Goal: Navigation & Orientation: Find specific page/section

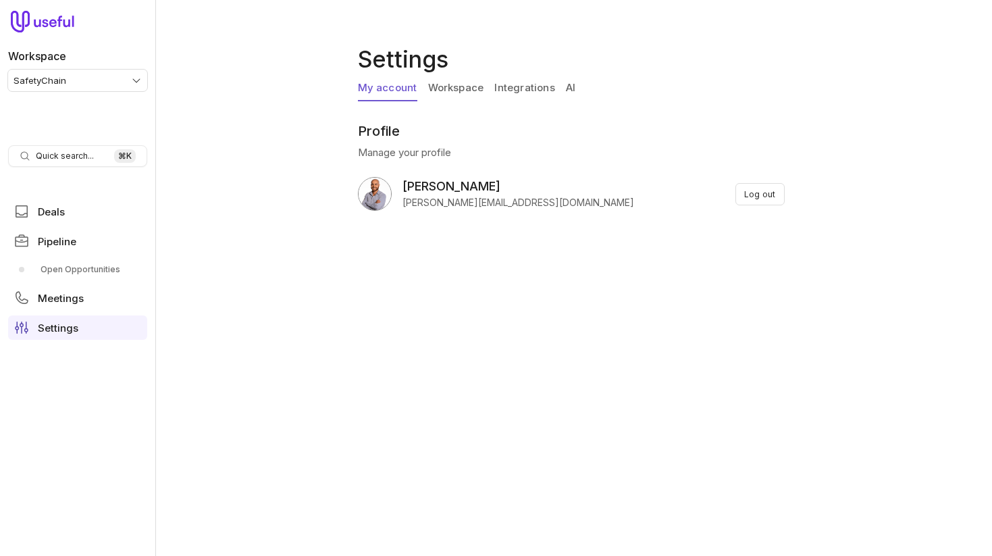
click at [433, 86] on link "Workspace" at bounding box center [456, 89] width 56 height 26
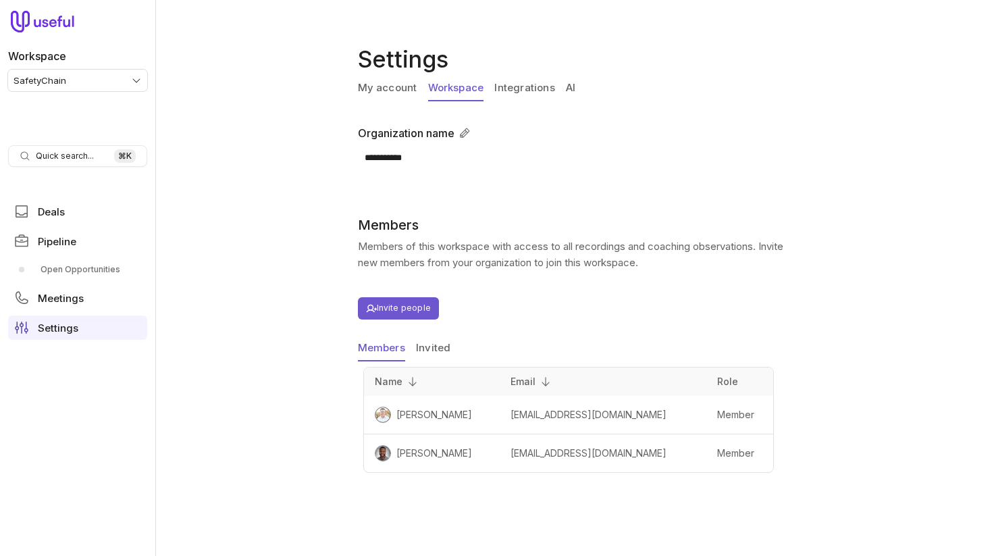
click at [566, 89] on link "AI" at bounding box center [570, 89] width 9 height 26
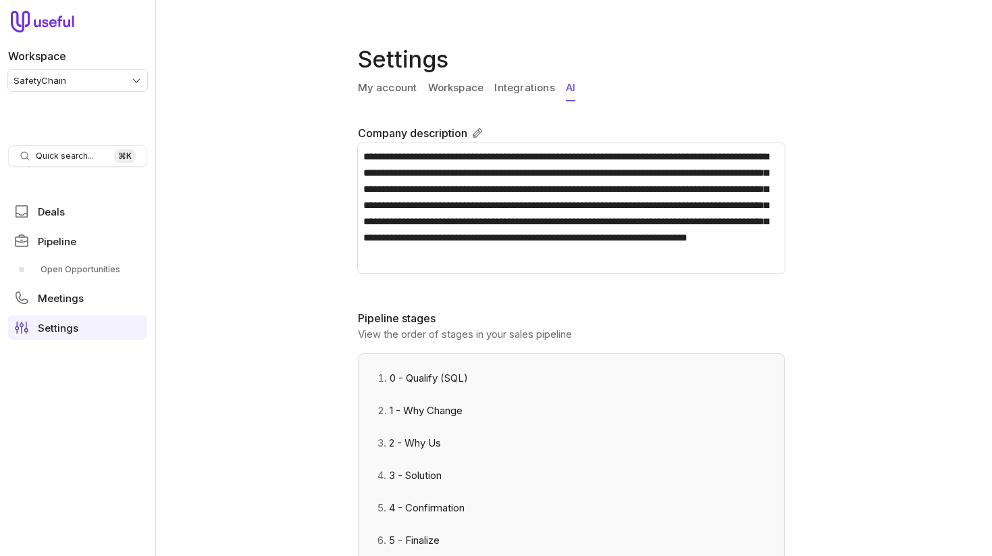
click at [402, 93] on link "My account" at bounding box center [387, 89] width 59 height 26
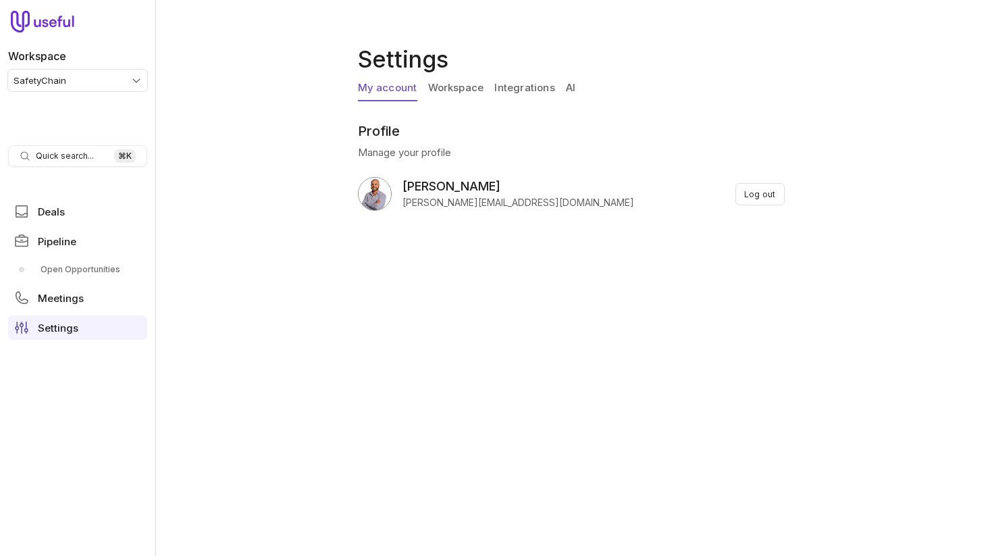
click at [454, 86] on link "Workspace" at bounding box center [456, 89] width 56 height 26
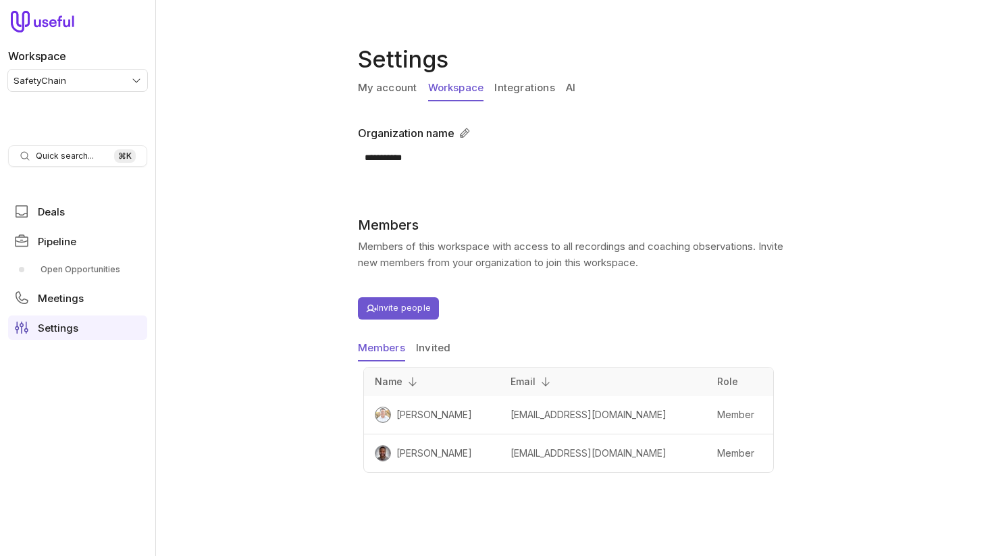
click at [491, 86] on div "My account Workspace Integrations AI" at bounding box center [574, 91] width 432 height 31
click at [534, 87] on link "Integrations" at bounding box center [524, 89] width 60 height 26
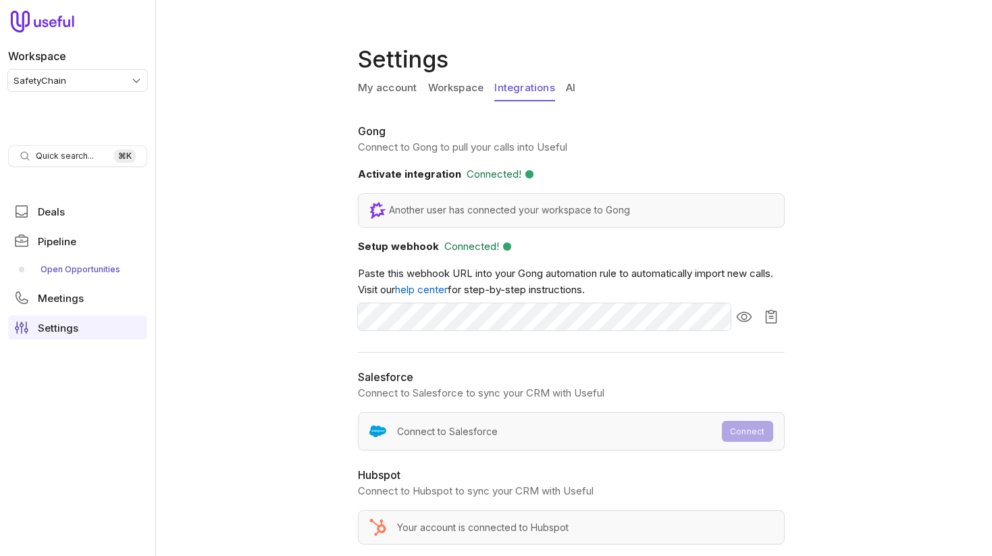
click at [76, 275] on link "Open Opportunities" at bounding box center [77, 270] width 139 height 22
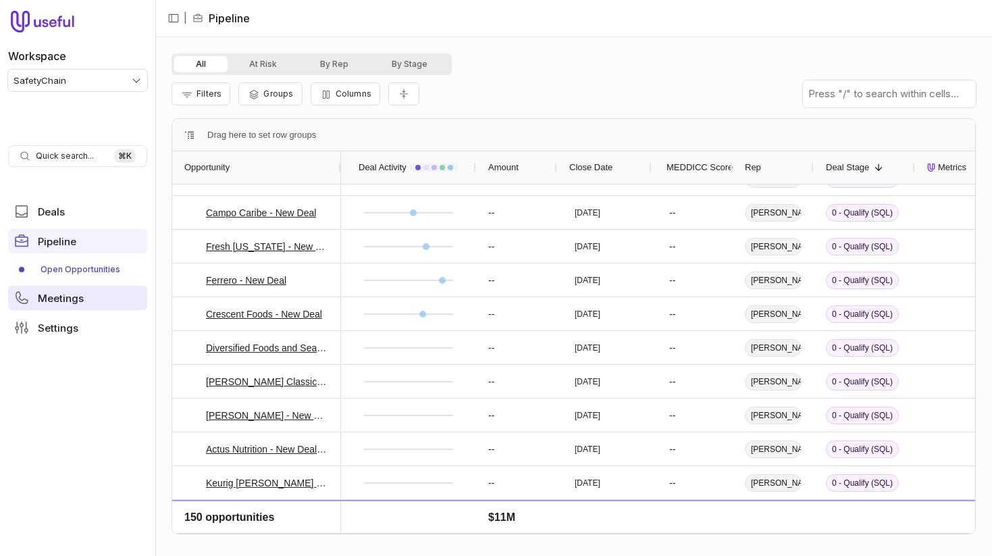
click at [85, 301] on link "Meetings" at bounding box center [77, 298] width 139 height 24
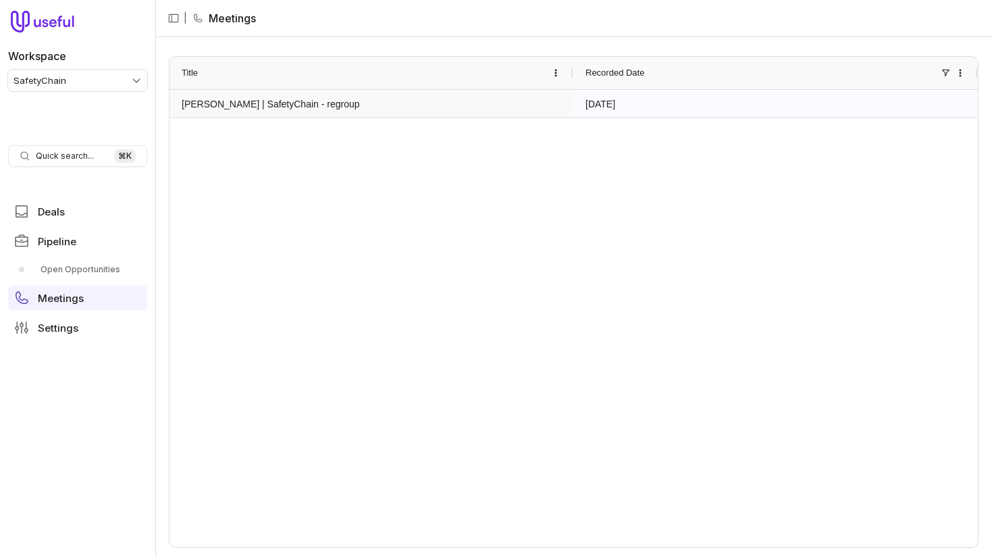
click at [334, 99] on link "[PERSON_NAME] | SafetyChain - regroup" at bounding box center [371, 103] width 379 height 26
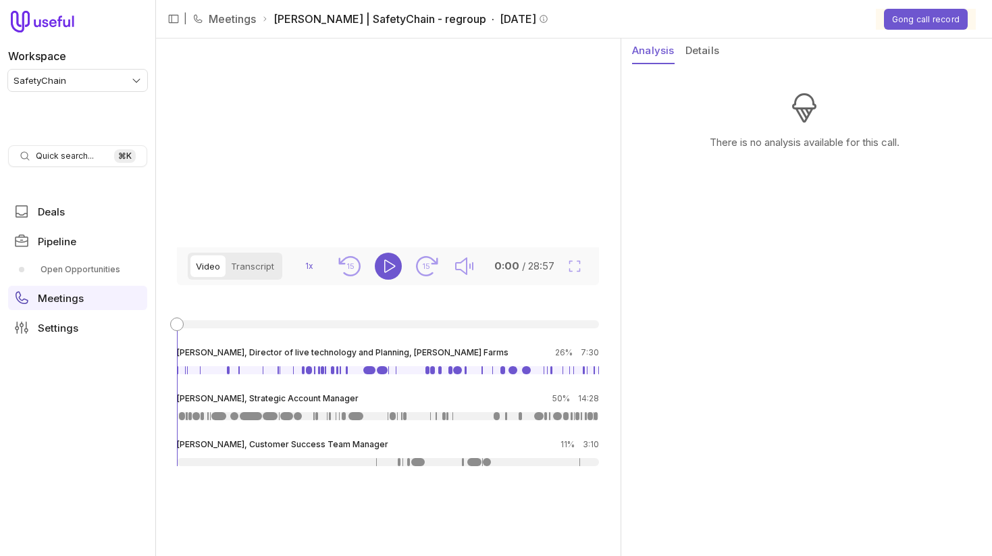
click at [691, 50] on button "Details" at bounding box center [702, 51] width 34 height 26
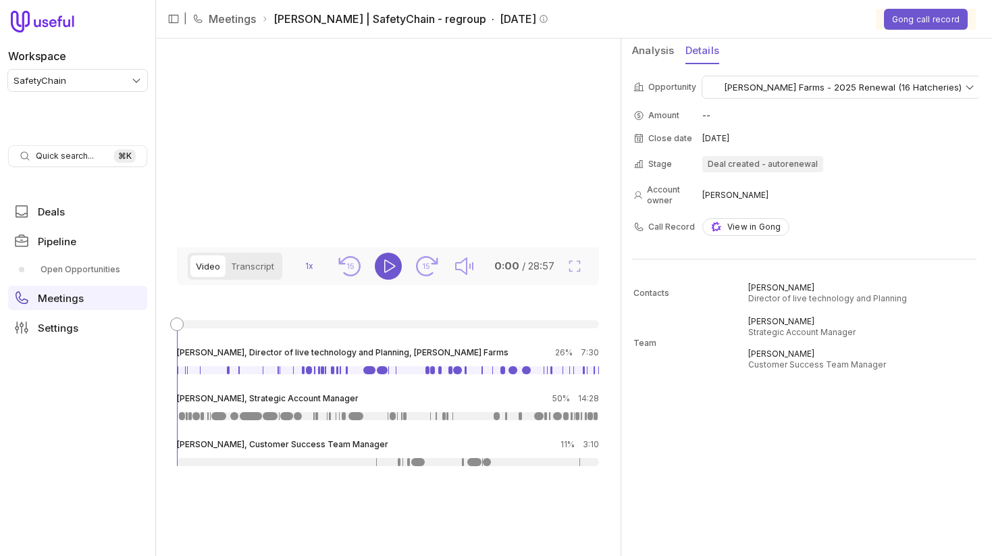
click at [803, 92] on html "Workspace SafetyChain Quick search... ⌘ K Deals Pipeline Open Opportunities Mee…" at bounding box center [496, 278] width 992 height 556
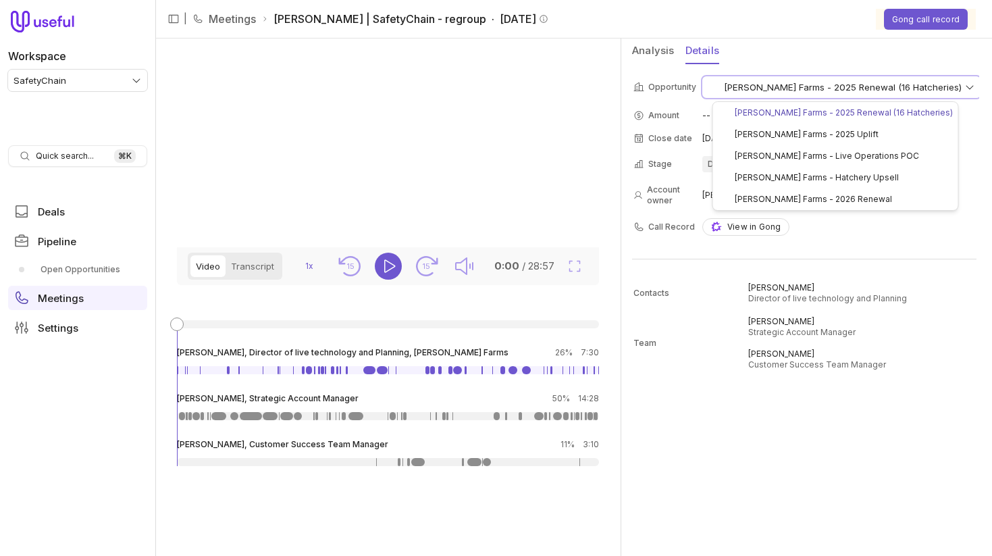
click at [726, 501] on html "Workspace SafetyChain Quick search... ⌘ K Deals Pipeline Open Opportunities Mee…" at bounding box center [496, 278] width 992 height 556
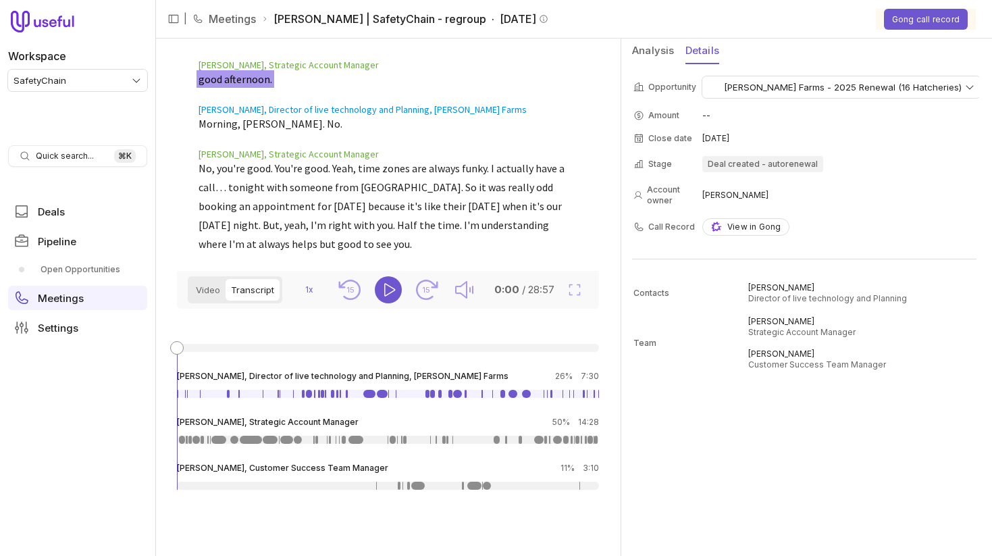
click at [255, 295] on button "Transcript" at bounding box center [252, 290] width 54 height 22
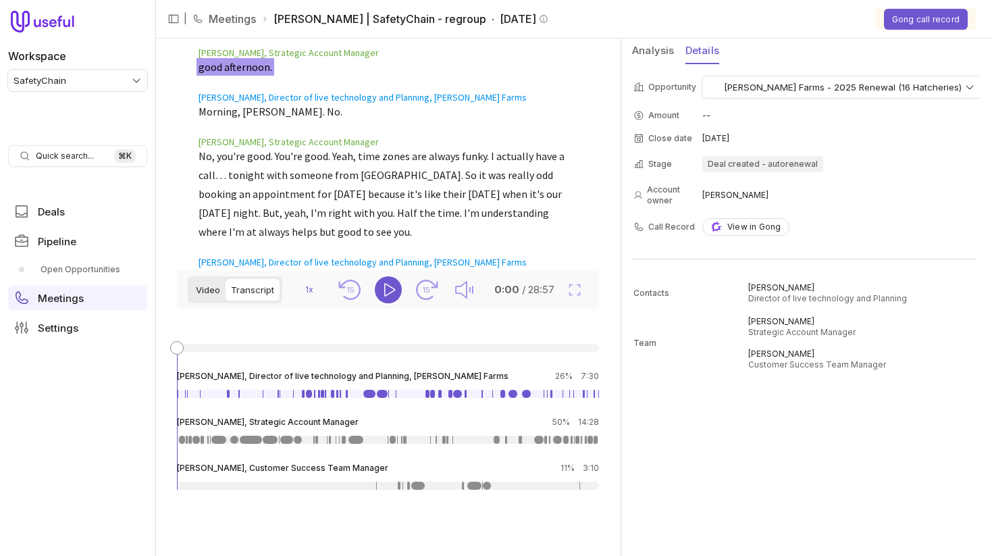
click at [207, 295] on button "Video" at bounding box center [207, 290] width 35 height 22
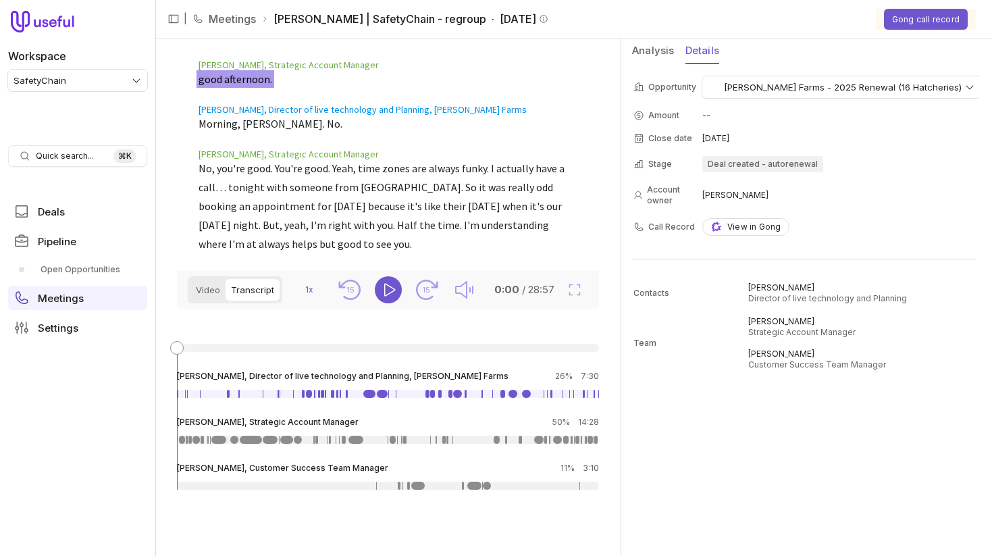
scroll to position [11, 0]
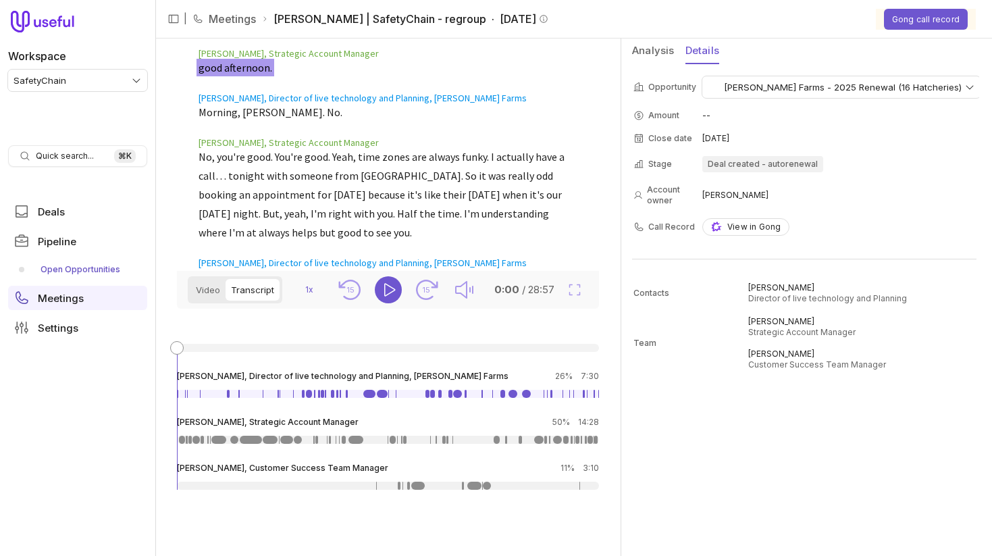
click at [84, 261] on link "Open Opportunities" at bounding box center [77, 270] width 139 height 22
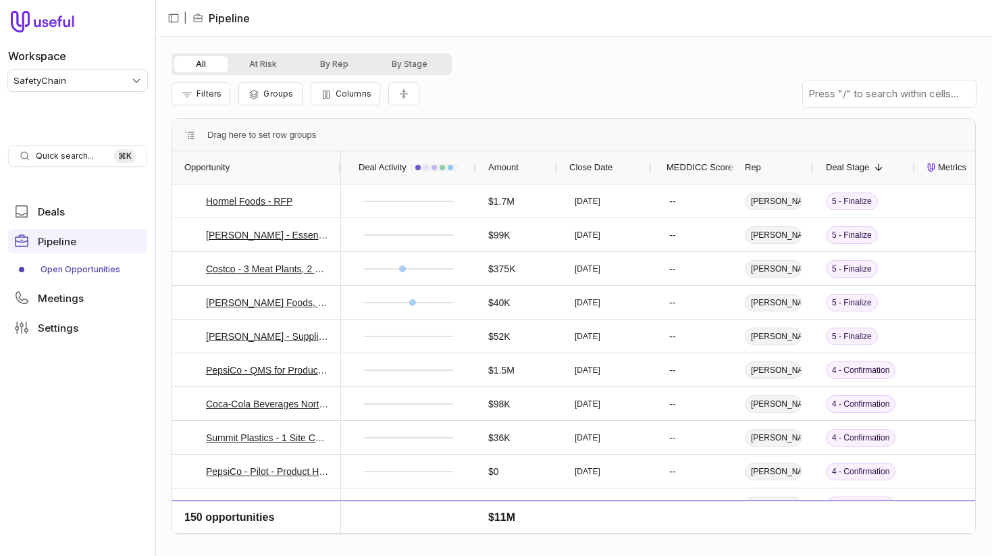
click at [695, 105] on div "Filters Groups Columns" at bounding box center [573, 94] width 804 height 38
